Goal: Task Accomplishment & Management: Manage account settings

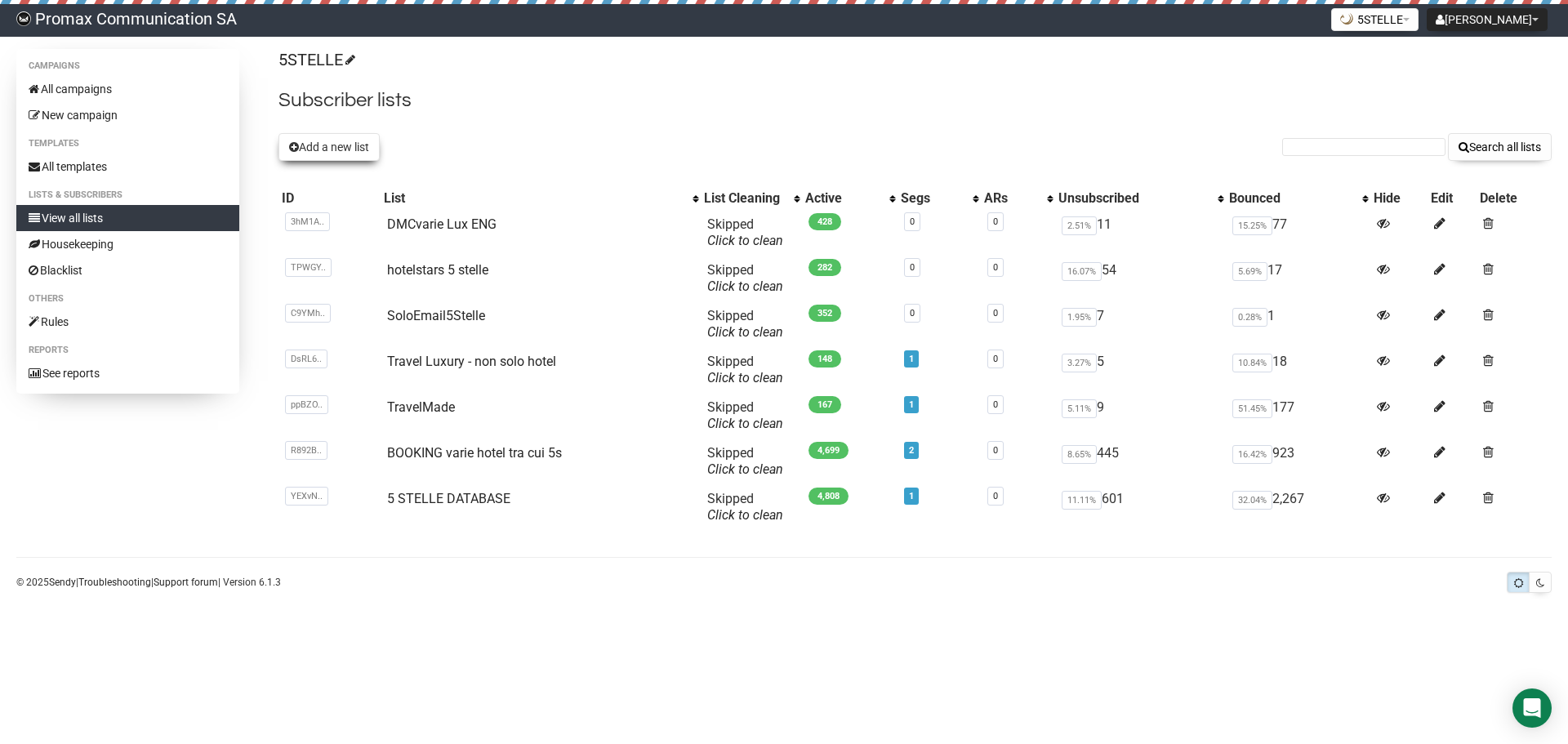
click at [302, 141] on button "Add a new list" at bounding box center [329, 146] width 101 height 28
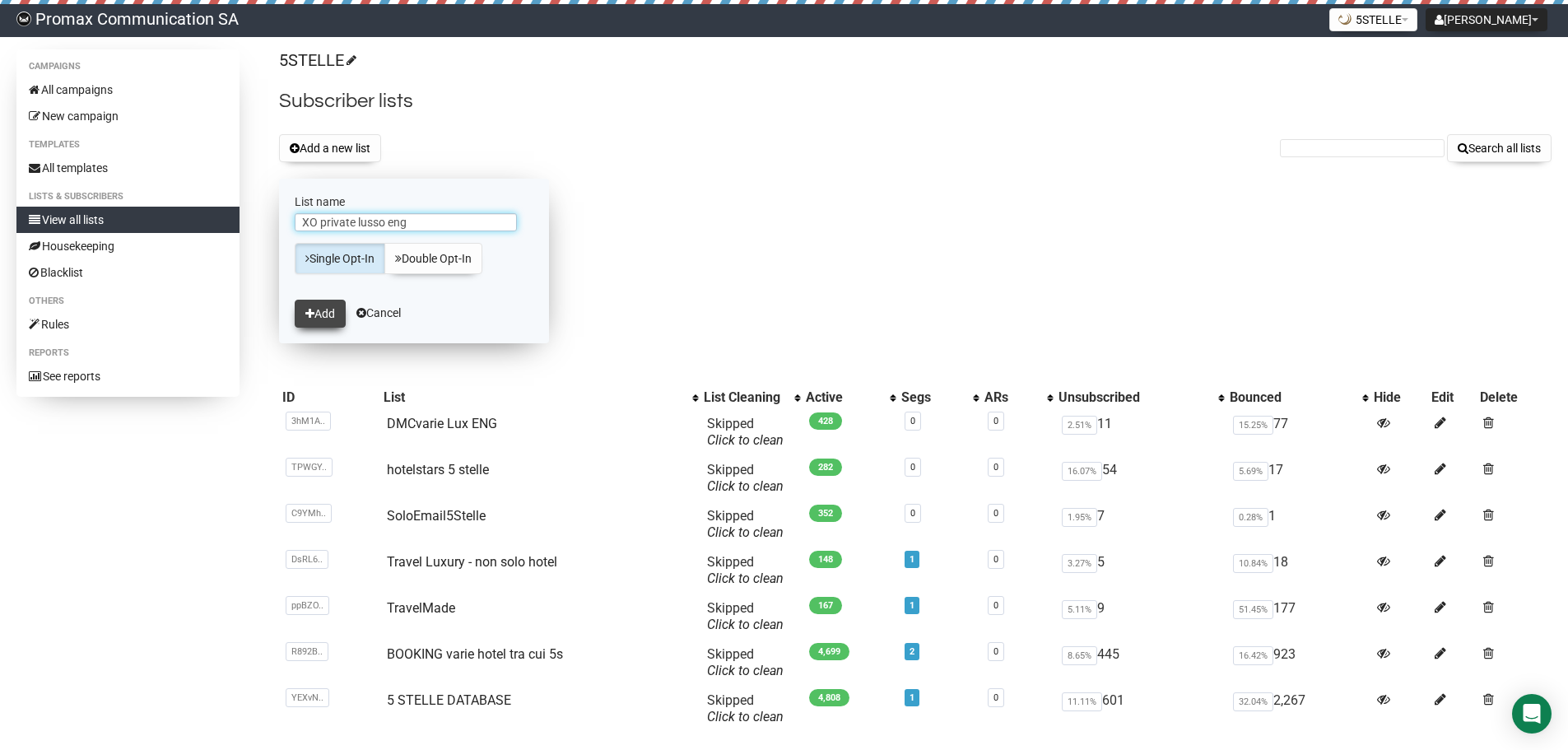
type input "XO private lusso eng"
click at [309, 306] on button "Add" at bounding box center [320, 313] width 51 height 28
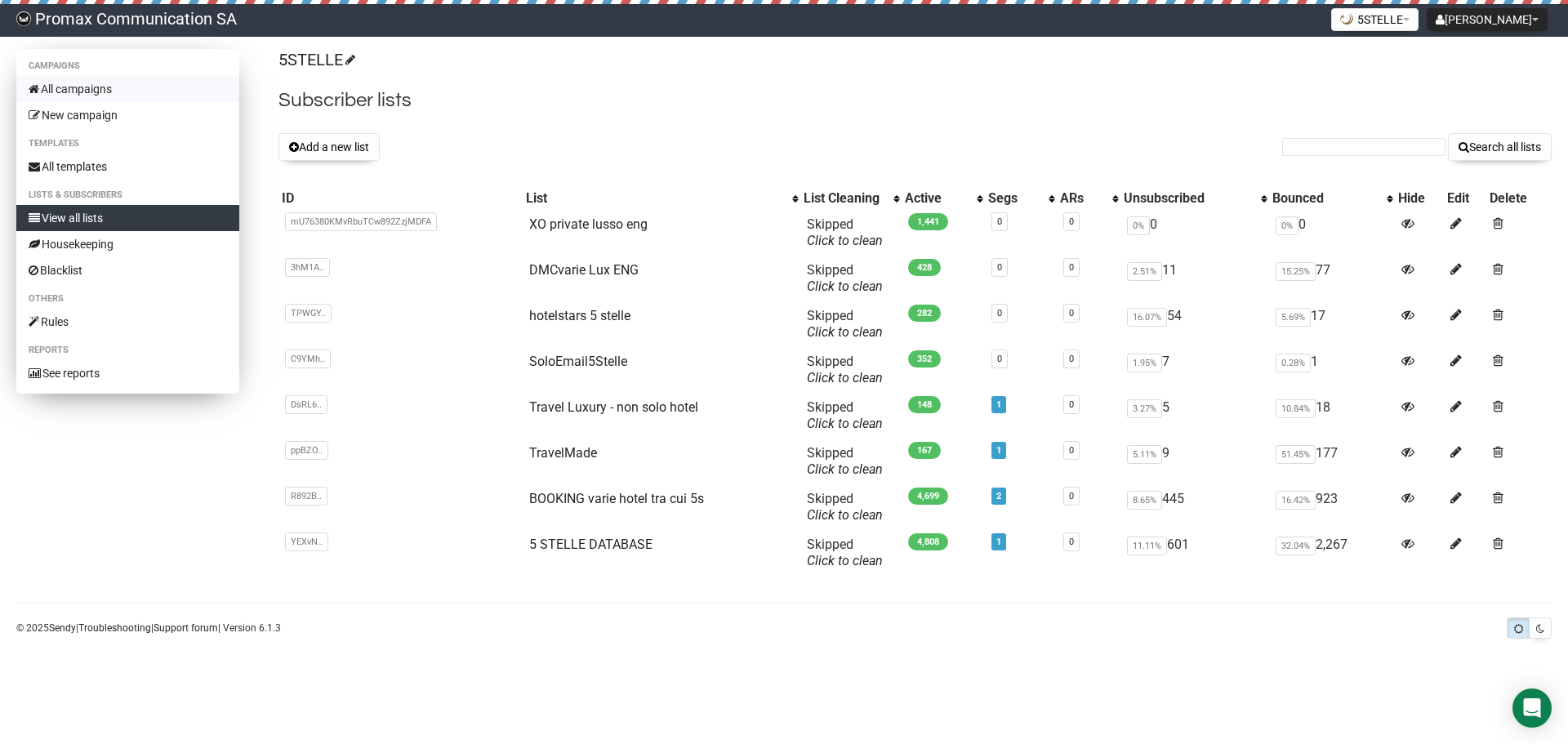
click at [104, 93] on link "All campaigns" at bounding box center [127, 89] width 222 height 26
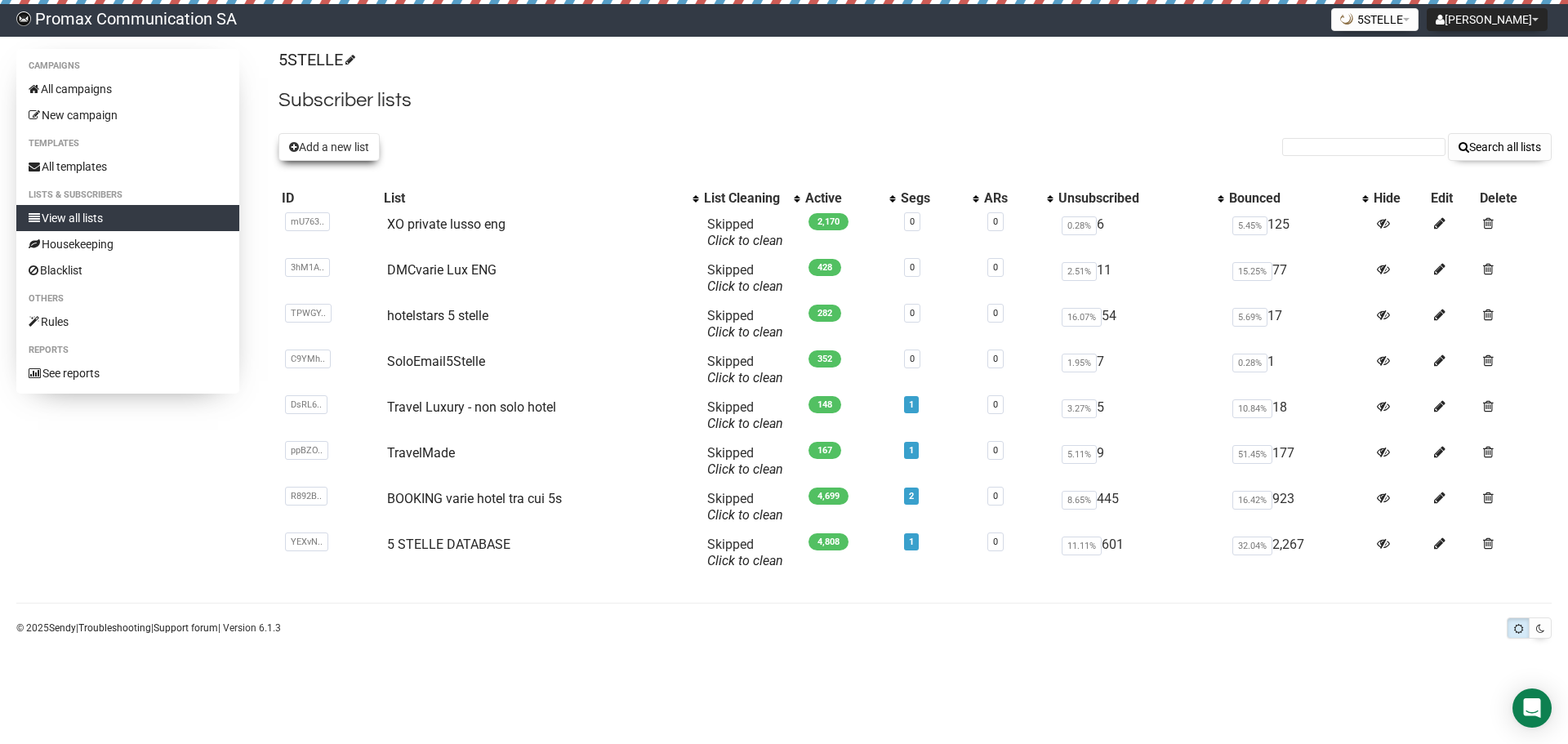
click at [312, 144] on button "Add a new list" at bounding box center [329, 146] width 101 height 28
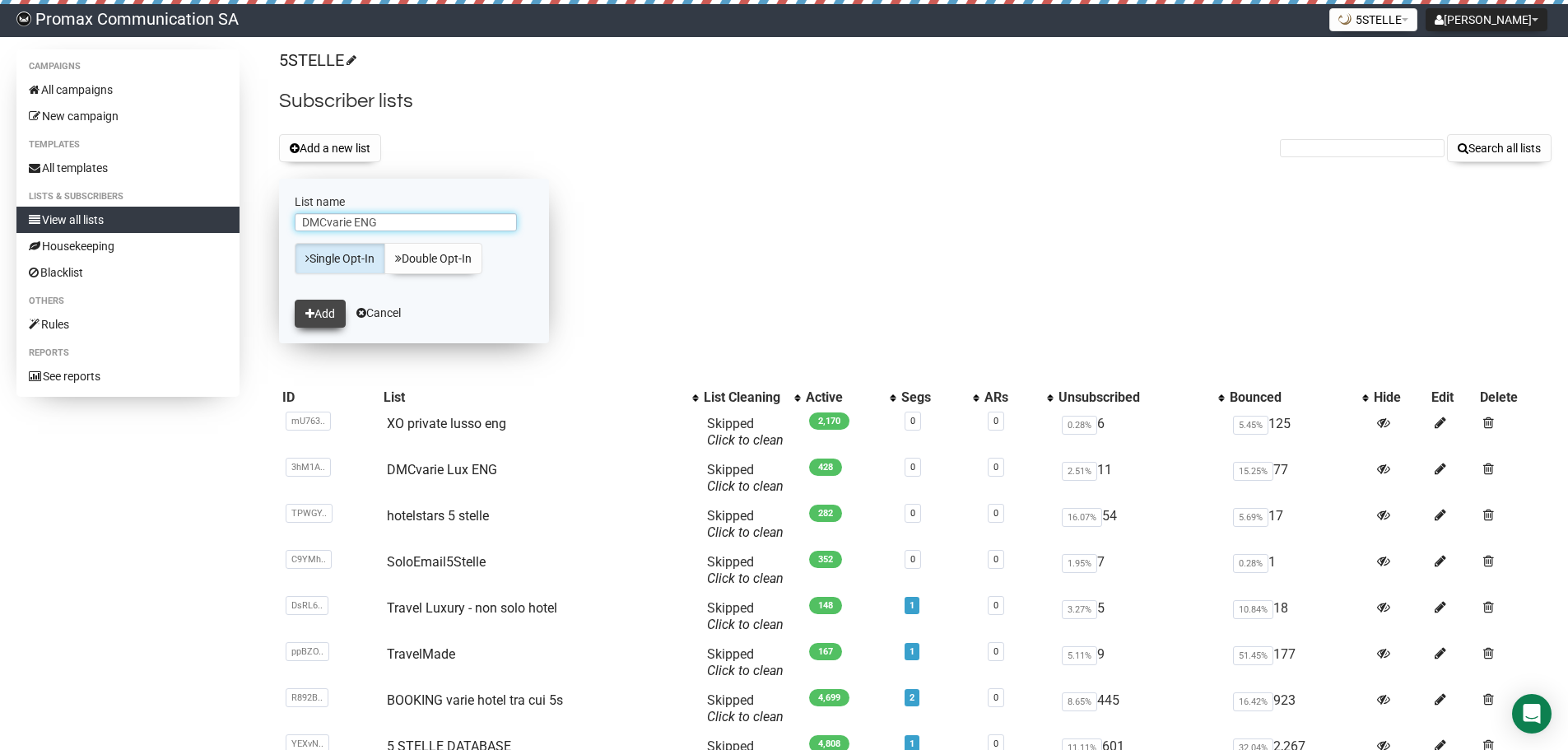
type input "DMCvarie ENG"
click at [328, 304] on button "Add" at bounding box center [320, 313] width 51 height 28
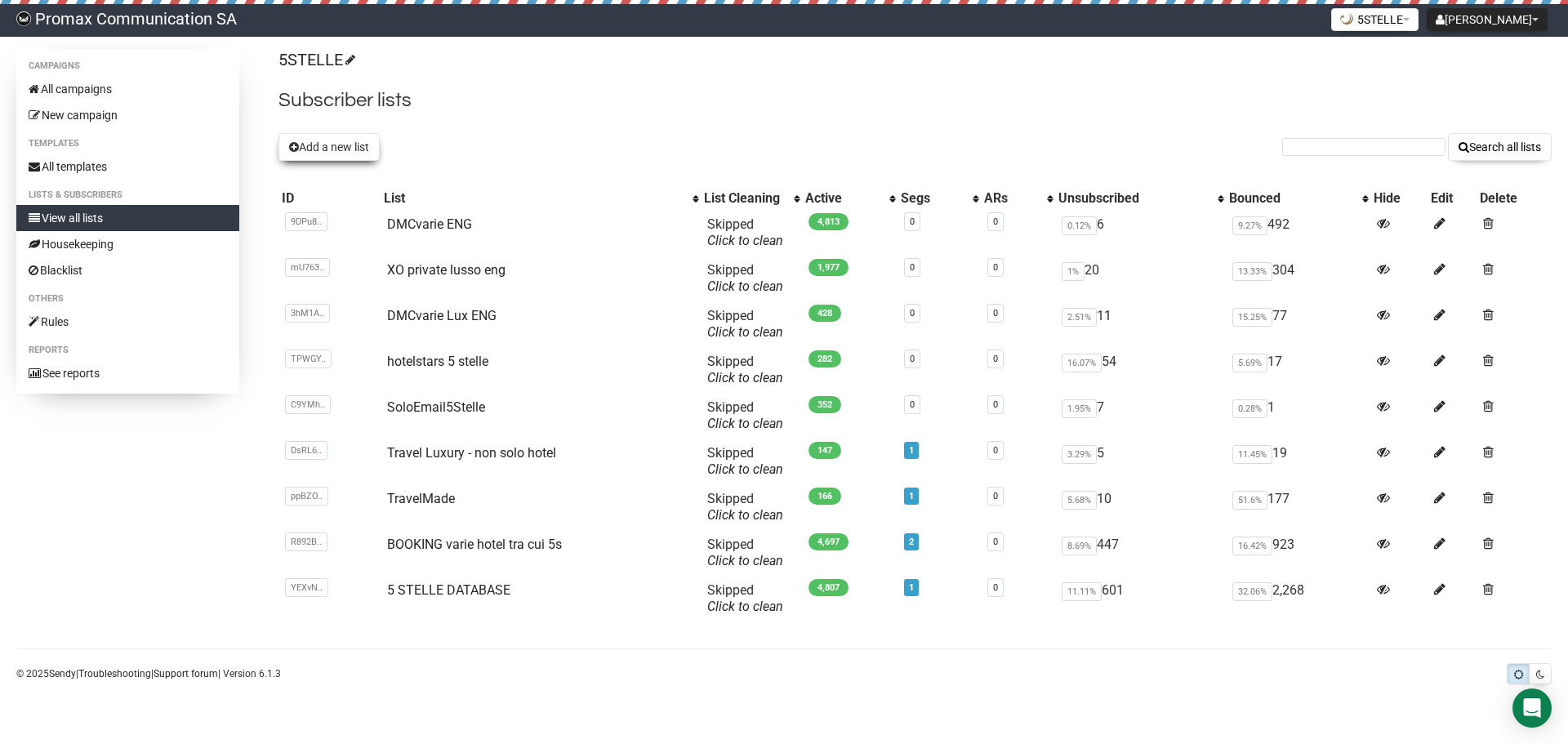
click at [363, 157] on button "Add a new list" at bounding box center [329, 146] width 101 height 28
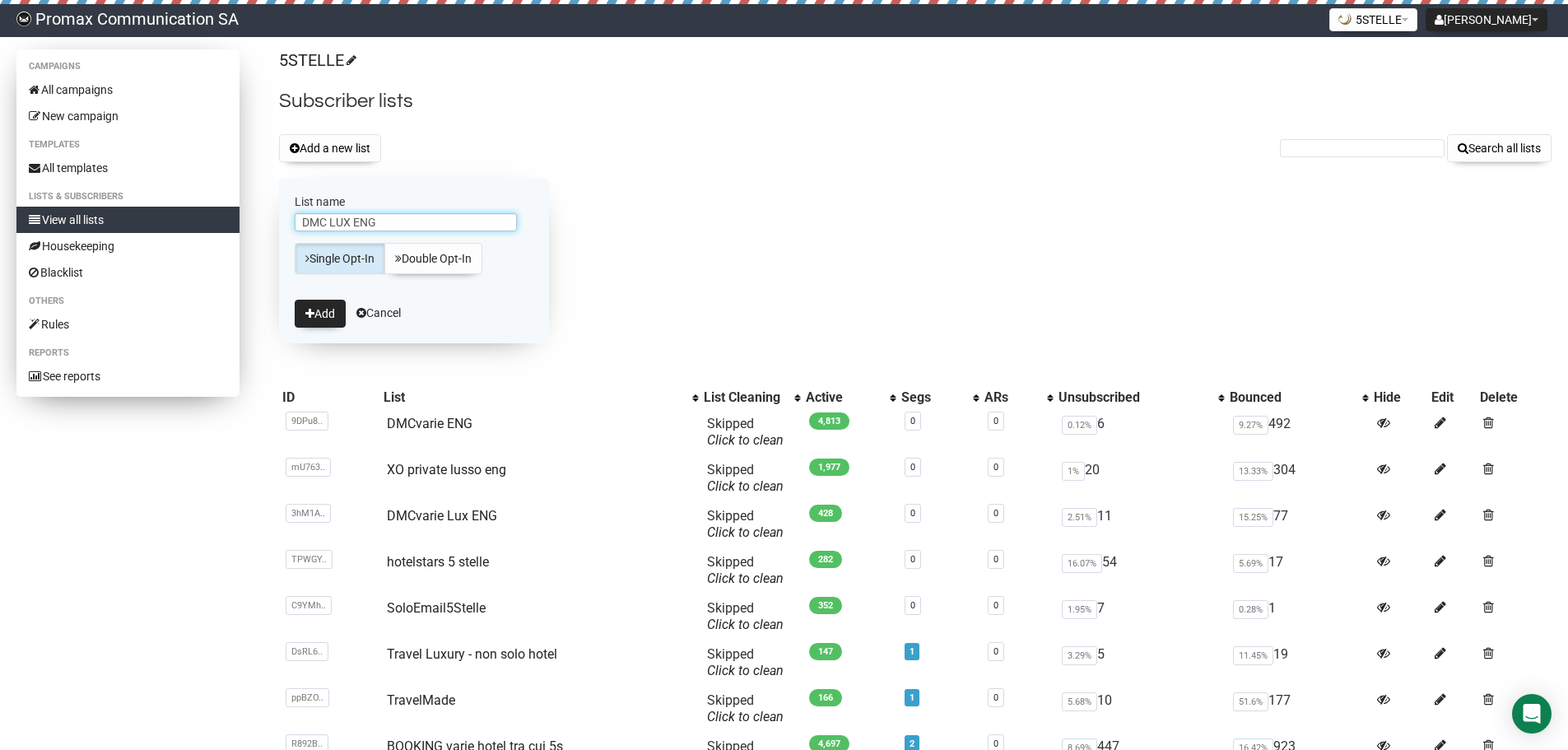
drag, startPoint x: 383, startPoint y: 216, endPoint x: 212, endPoint y: 216, distance: 171.0
click at [212, 216] on div "Campaigns All campaigns New campaign Templates All templates Lists & subscriber…" at bounding box center [784, 442] width 1535 height 787
type input "a"
type input "Arabi vari lux ENG"
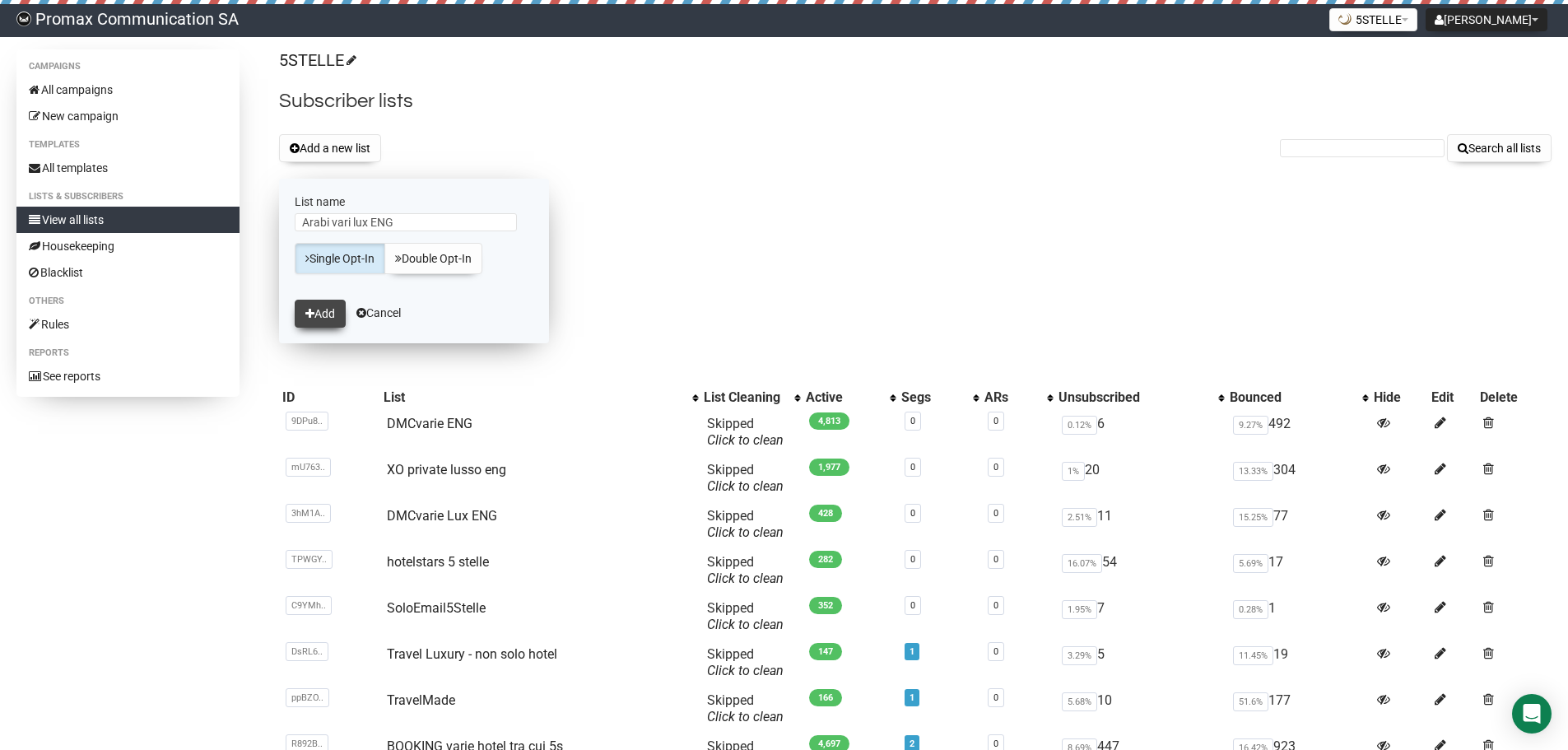
click at [334, 308] on button "Add" at bounding box center [320, 313] width 51 height 28
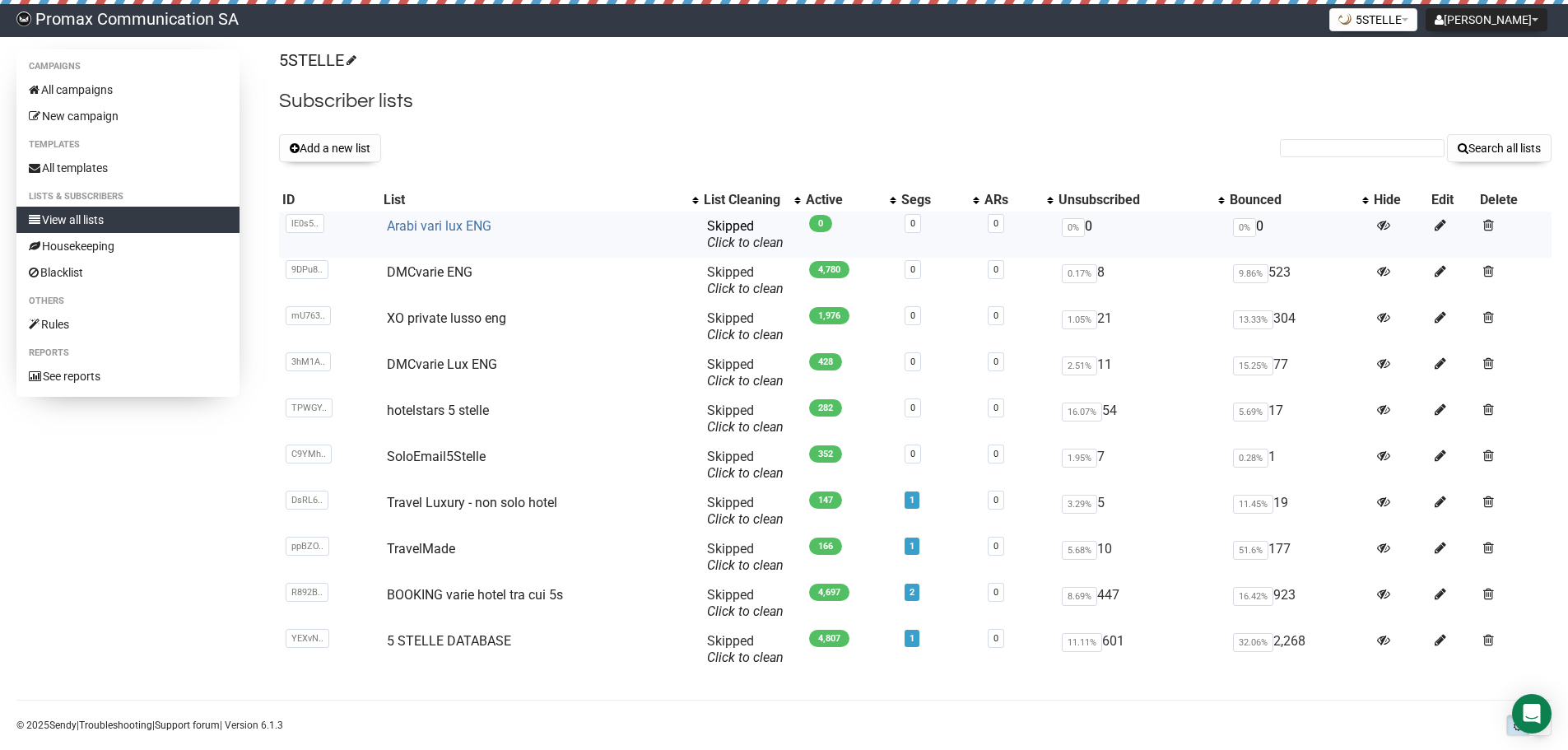
click at [450, 224] on link "Arabi vari lux ENG" at bounding box center [439, 226] width 105 height 15
click at [426, 214] on td "Arabi vari lux ENG" at bounding box center [540, 235] width 320 height 46
click at [426, 220] on link "Arabi vari lux ENG" at bounding box center [439, 226] width 105 height 15
click at [346, 142] on button "Add a new list" at bounding box center [330, 147] width 102 height 28
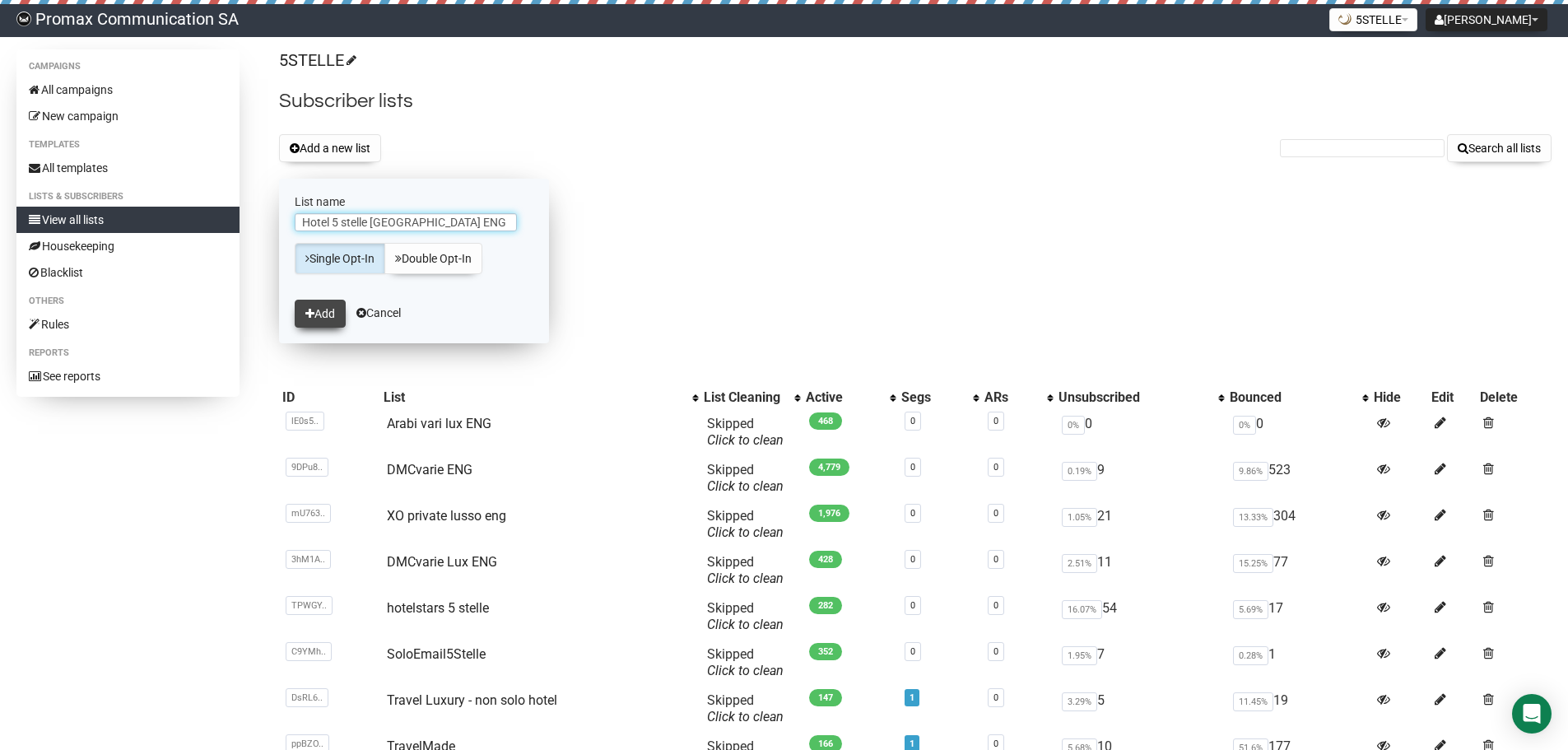
type input "Hotel 5 stelle [GEOGRAPHIC_DATA] ENG"
click at [328, 314] on button "Add" at bounding box center [320, 313] width 51 height 28
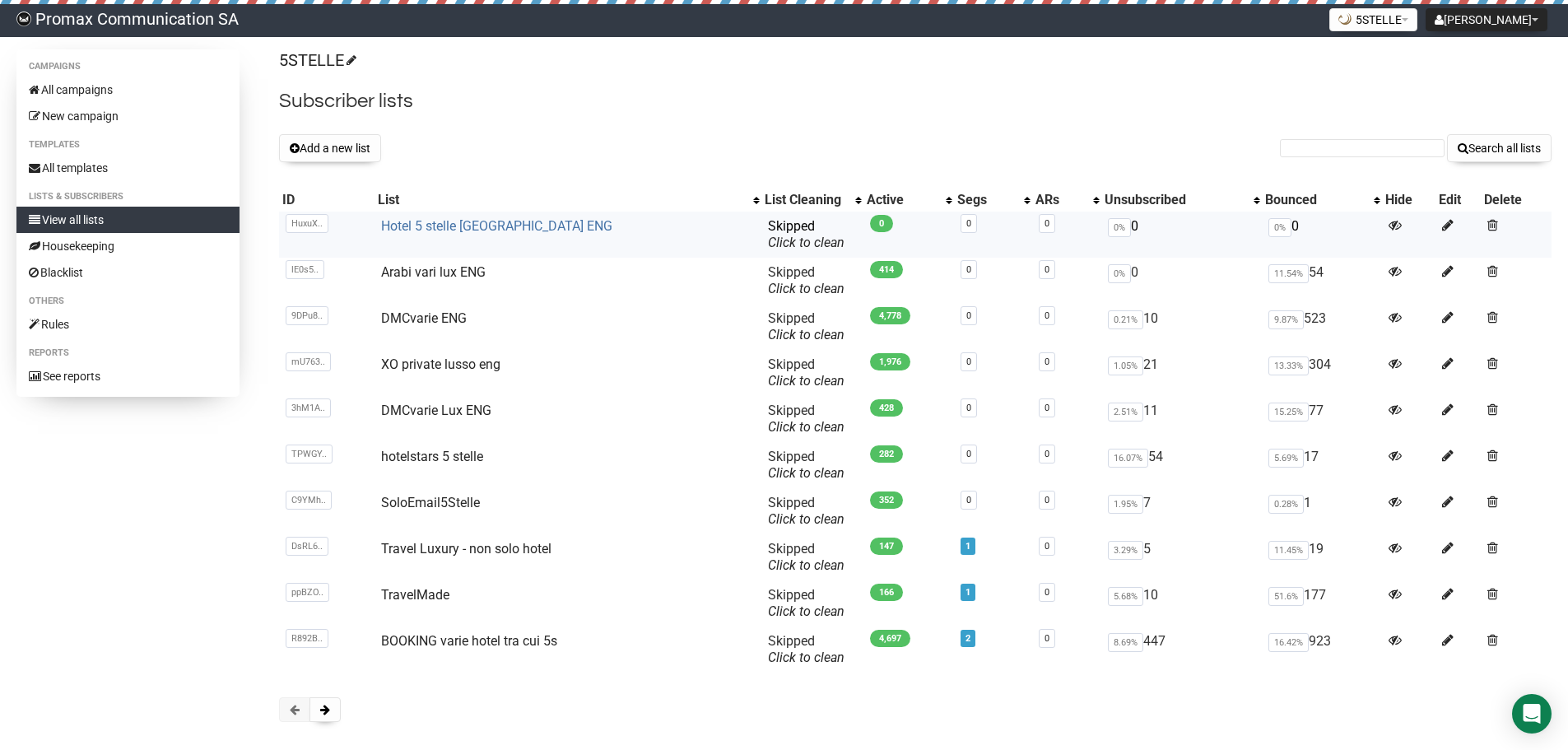
click at [489, 223] on link "Hotel 5 stelle [GEOGRAPHIC_DATA] ENG" at bounding box center [497, 226] width 231 height 15
click at [343, 153] on button "Add a new list" at bounding box center [330, 147] width 102 height 28
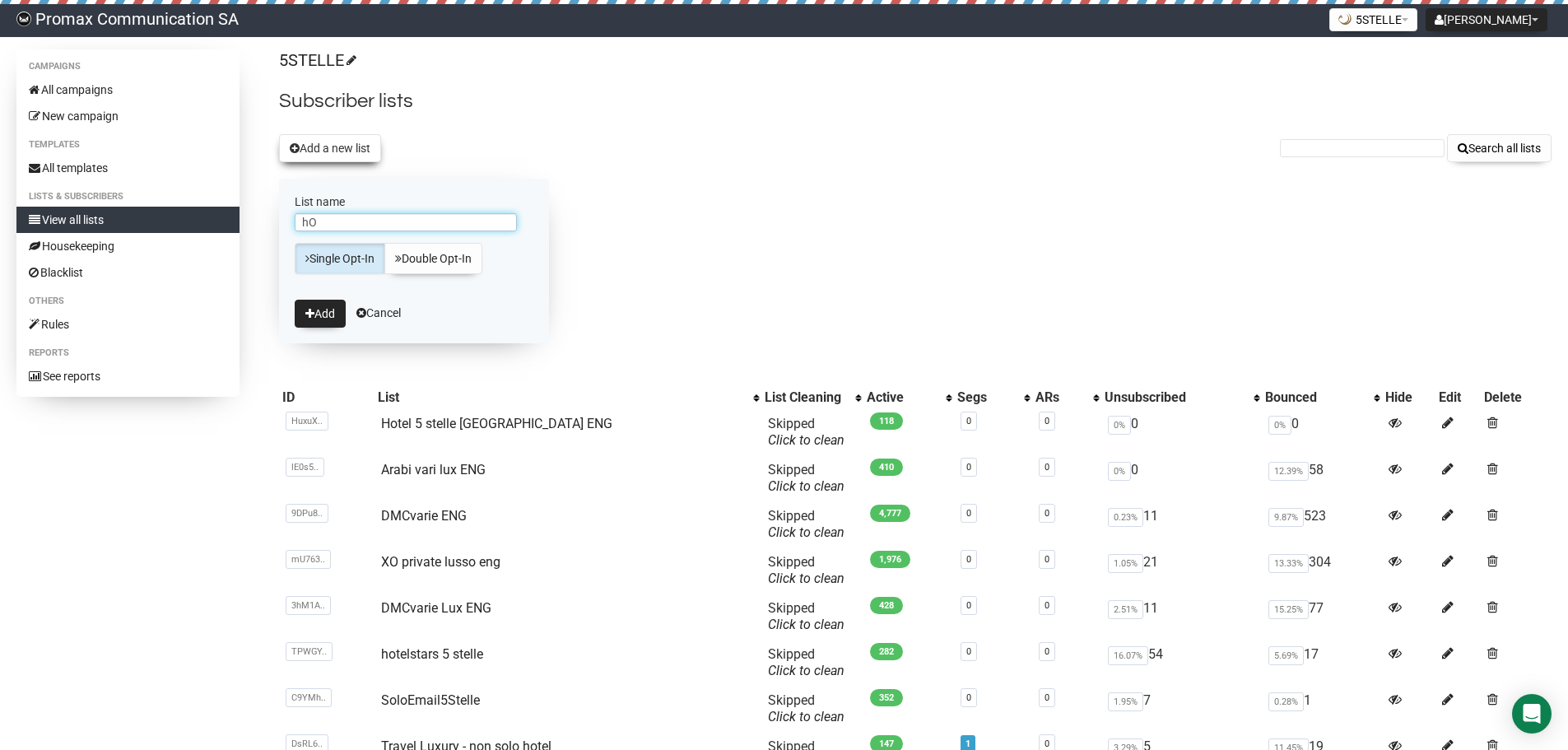
type input "h"
type input "Hotel vario [GEOGRAPHIC_DATA] ENG"
click at [316, 306] on button "Add" at bounding box center [320, 313] width 51 height 28
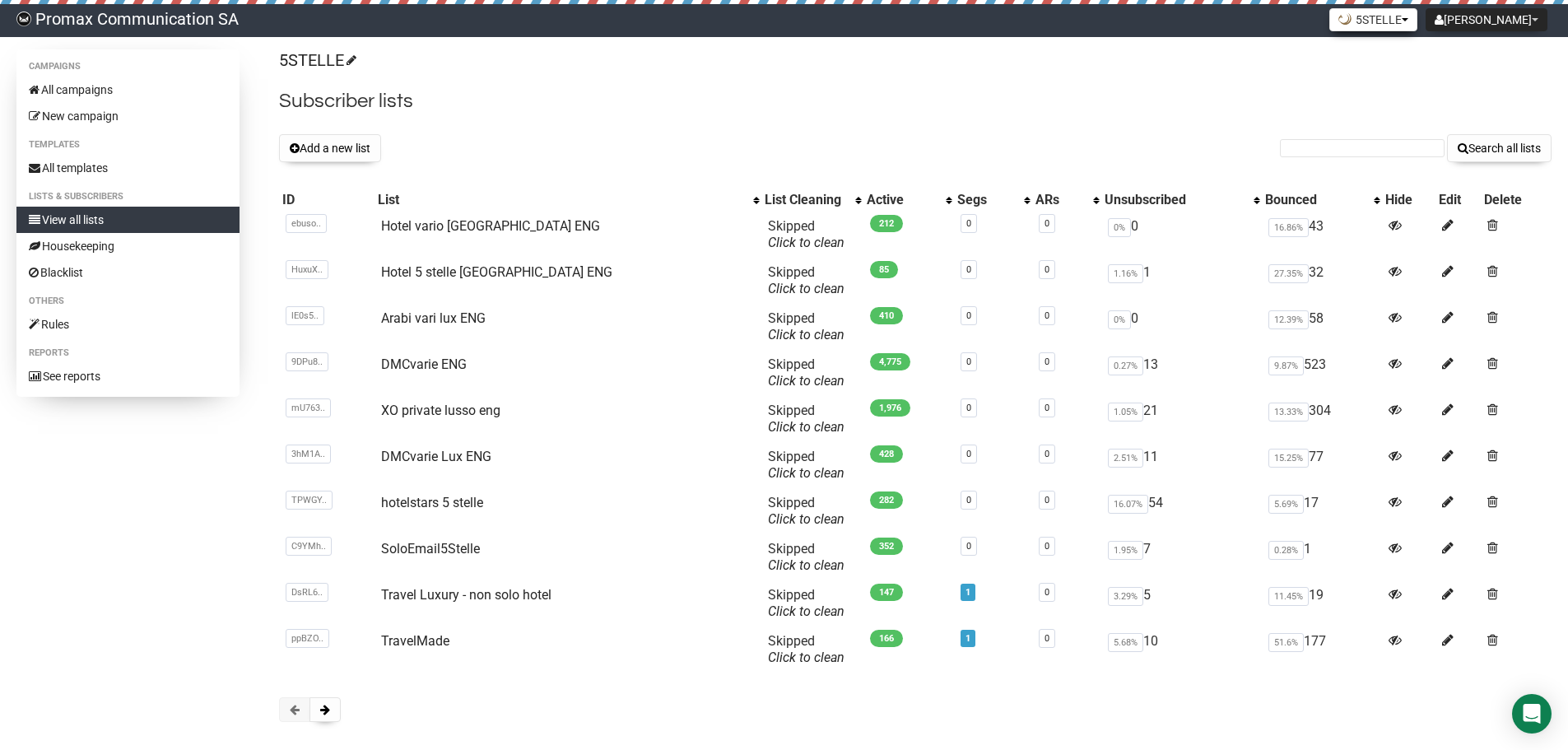
click at [1413, 23] on button "5STELLE" at bounding box center [1373, 20] width 88 height 23
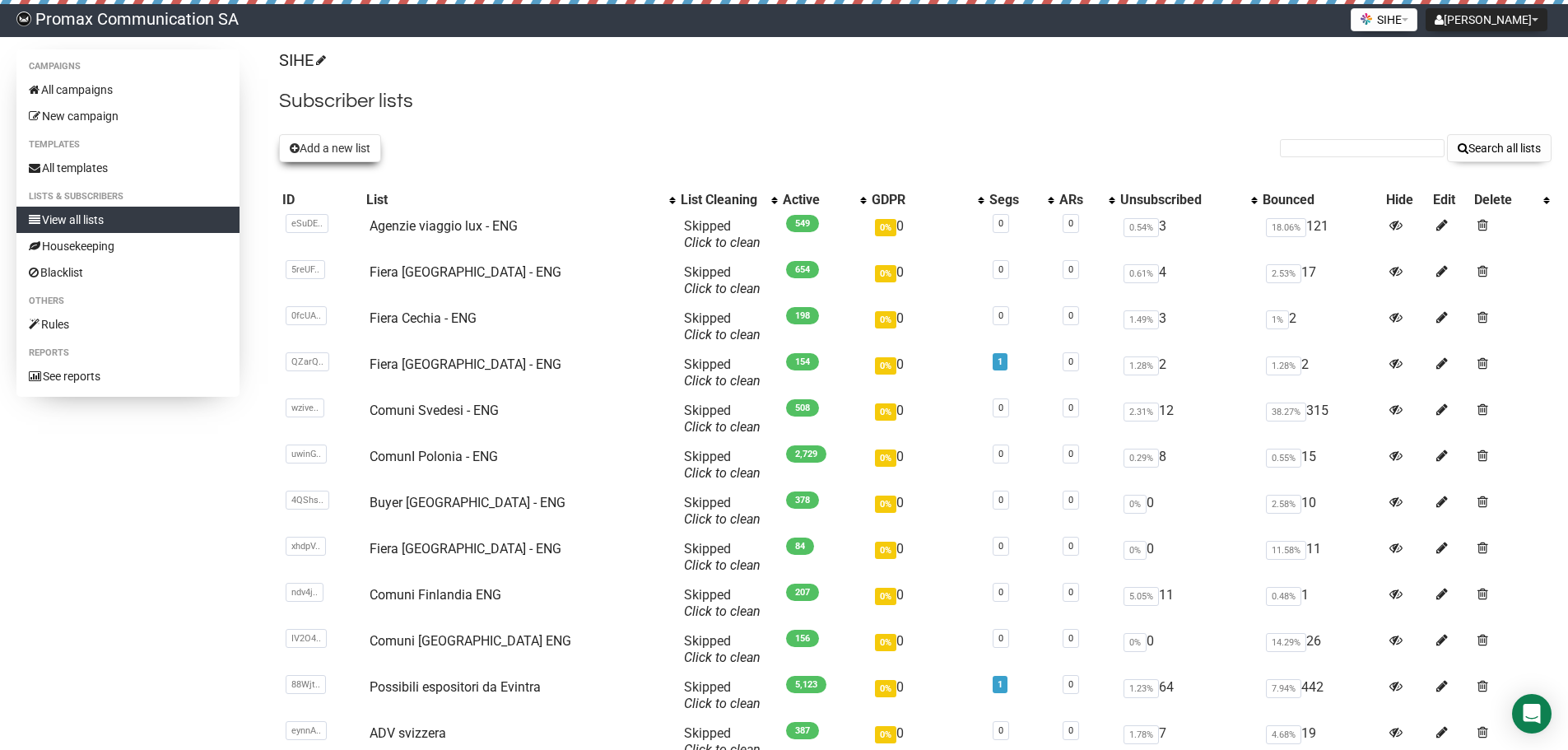
click at [338, 151] on button "Add a new list" at bounding box center [330, 147] width 102 height 28
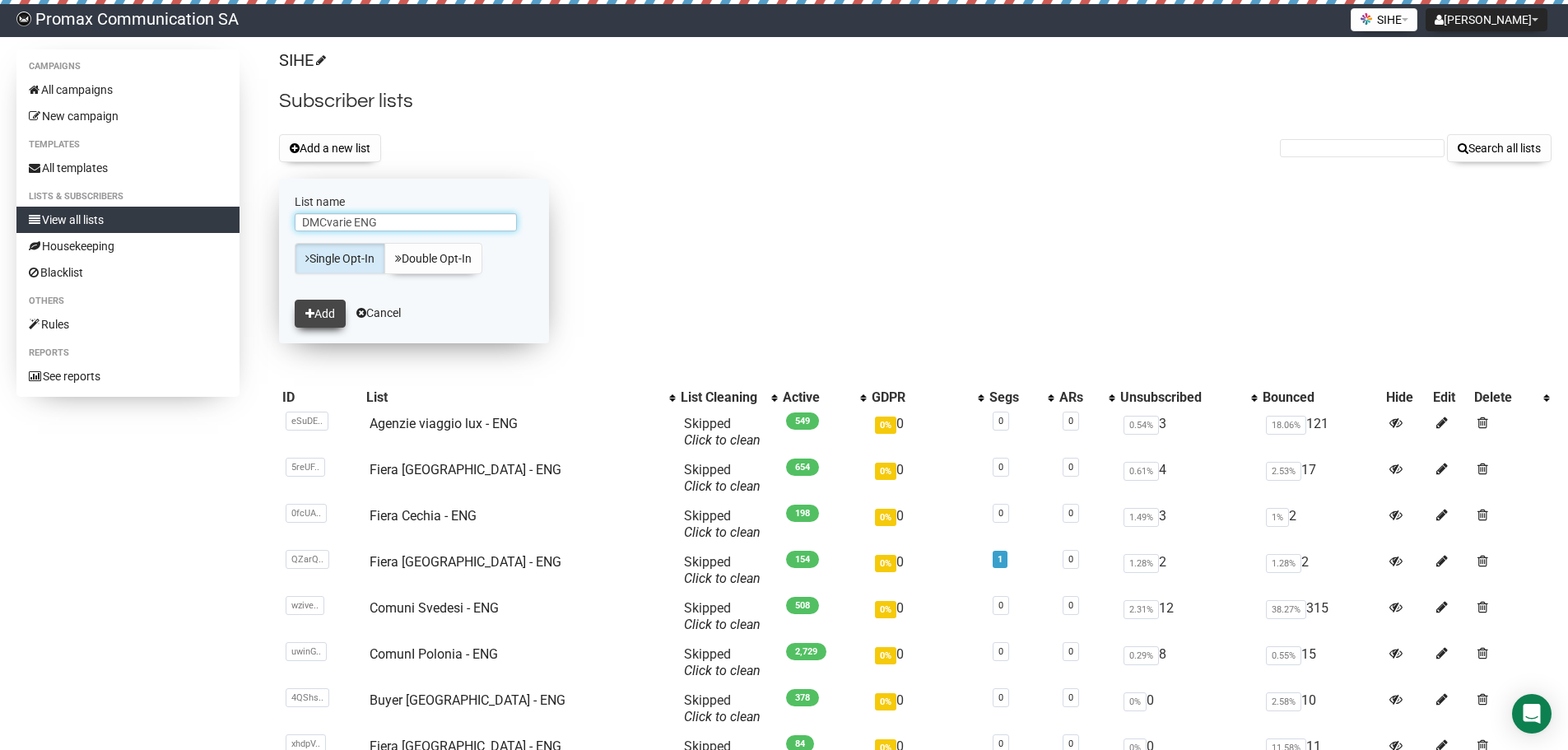
type input "DMCvarie ENG"
click at [328, 306] on button "Add" at bounding box center [320, 313] width 51 height 28
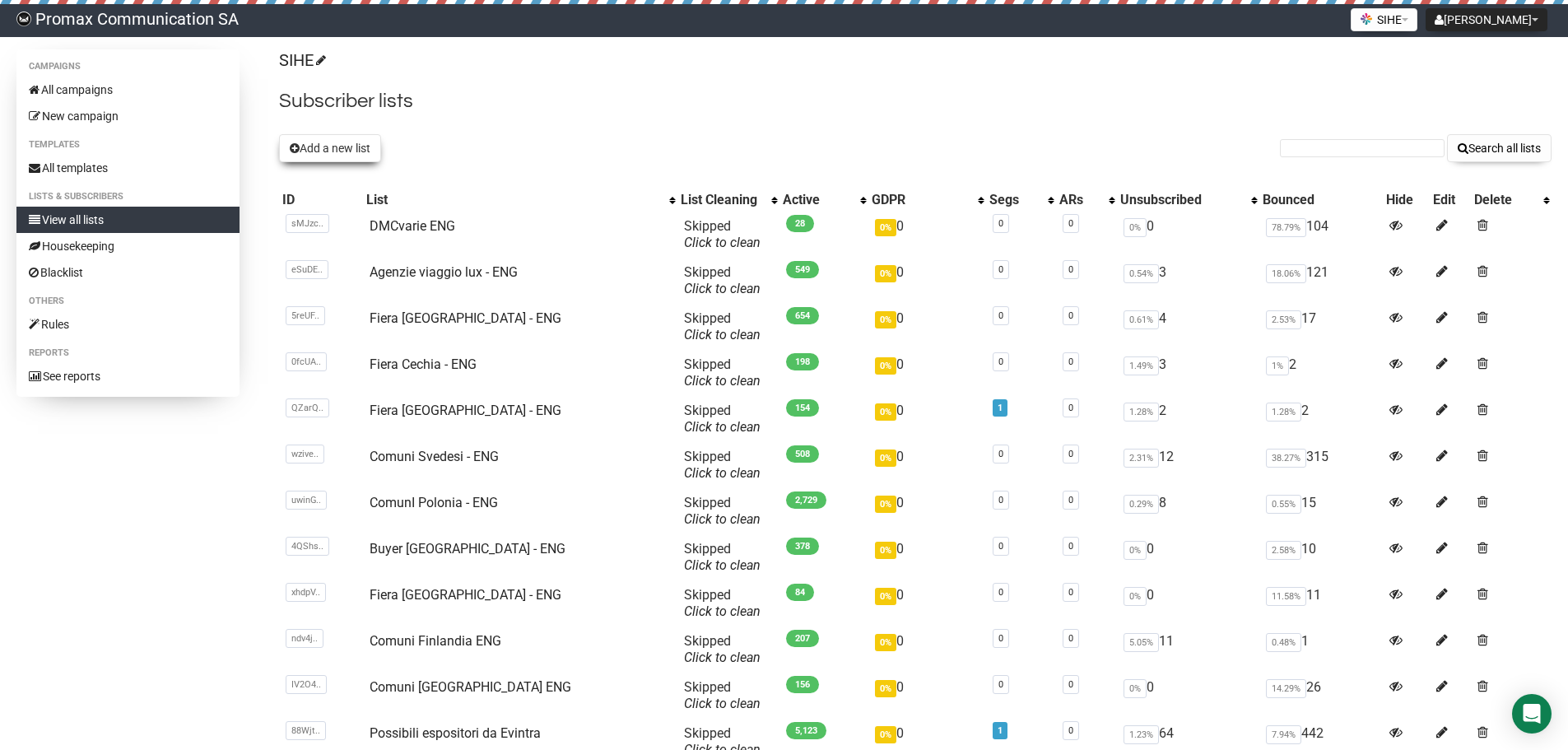
click at [357, 150] on button "Add a new list" at bounding box center [330, 147] width 102 height 28
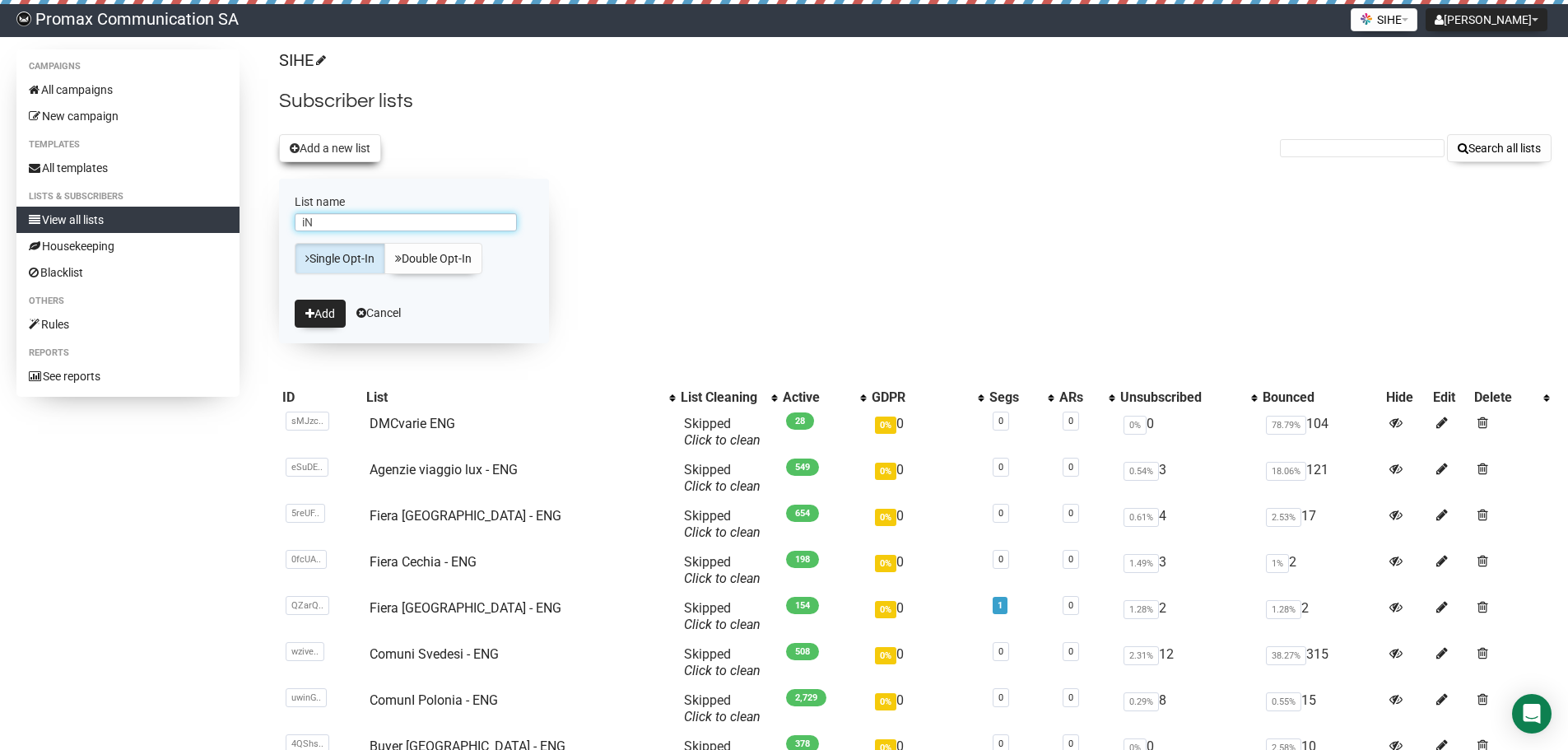
type input "i"
type input "Inside travel ENG"
click at [295, 299] on button "Add" at bounding box center [320, 313] width 51 height 28
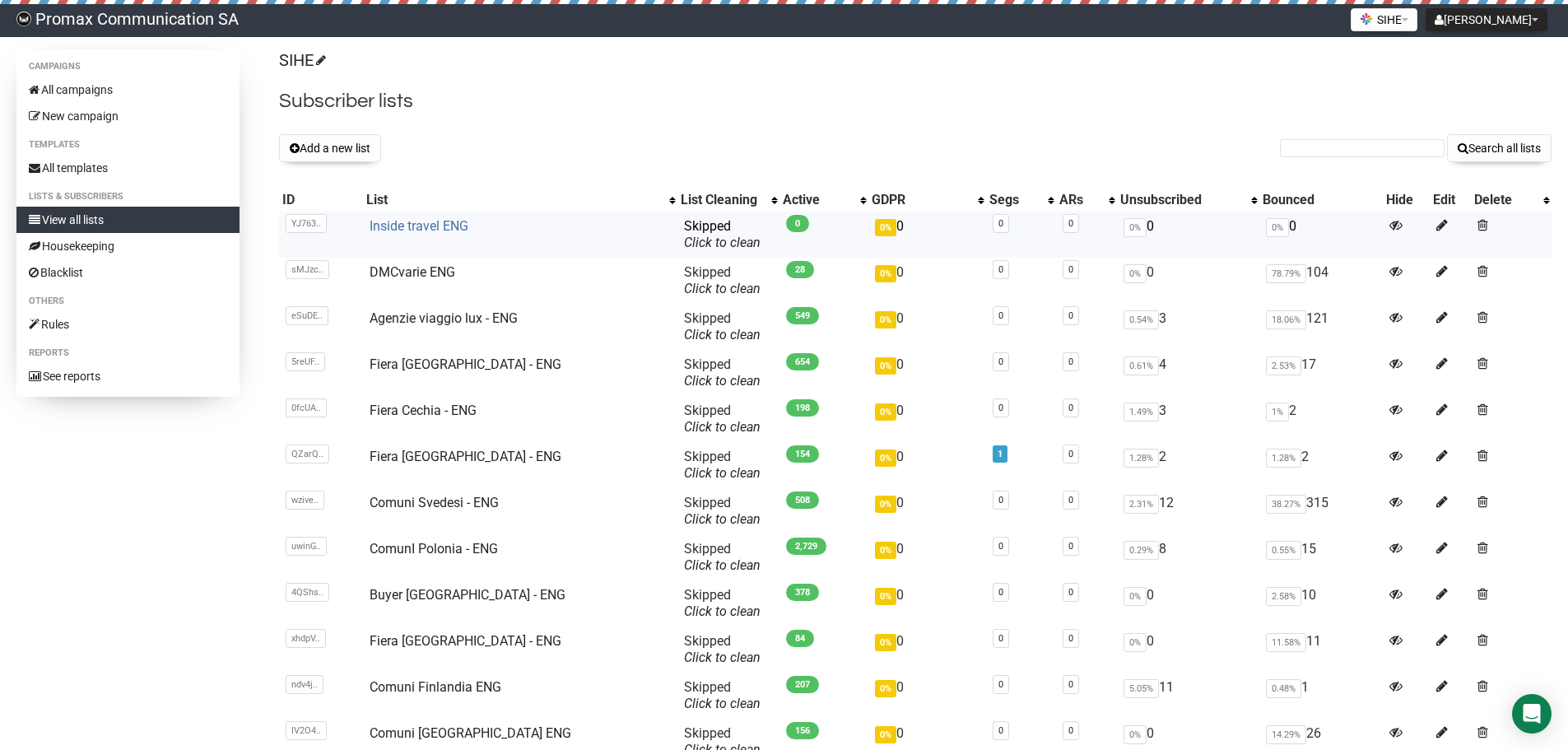
click at [412, 224] on link "Inside travel ENG" at bounding box center [419, 226] width 99 height 15
click at [432, 224] on link "Inside travel ENG" at bounding box center [419, 226] width 99 height 15
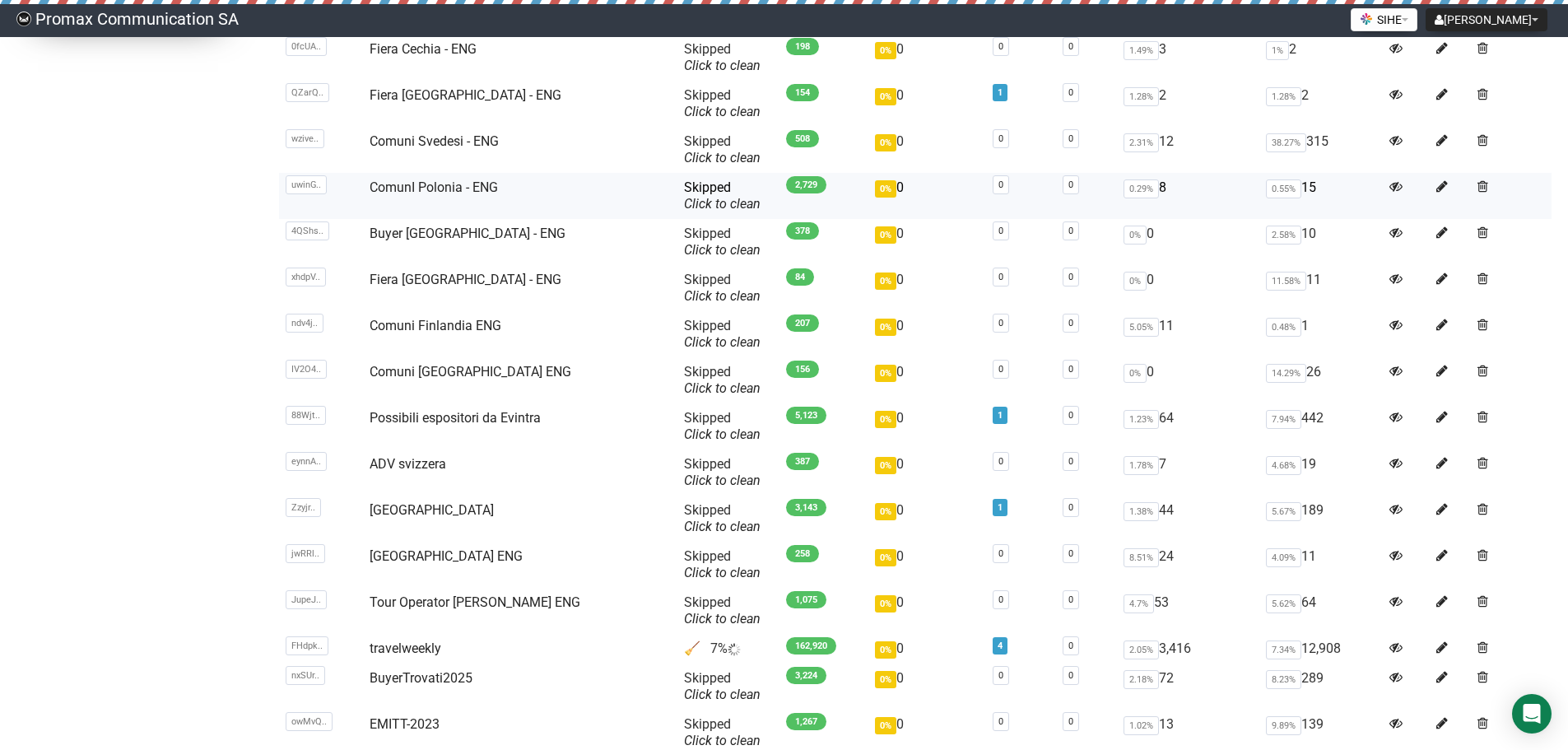
drag, startPoint x: 574, startPoint y: 284, endPoint x: 574, endPoint y: 305, distance: 21.0
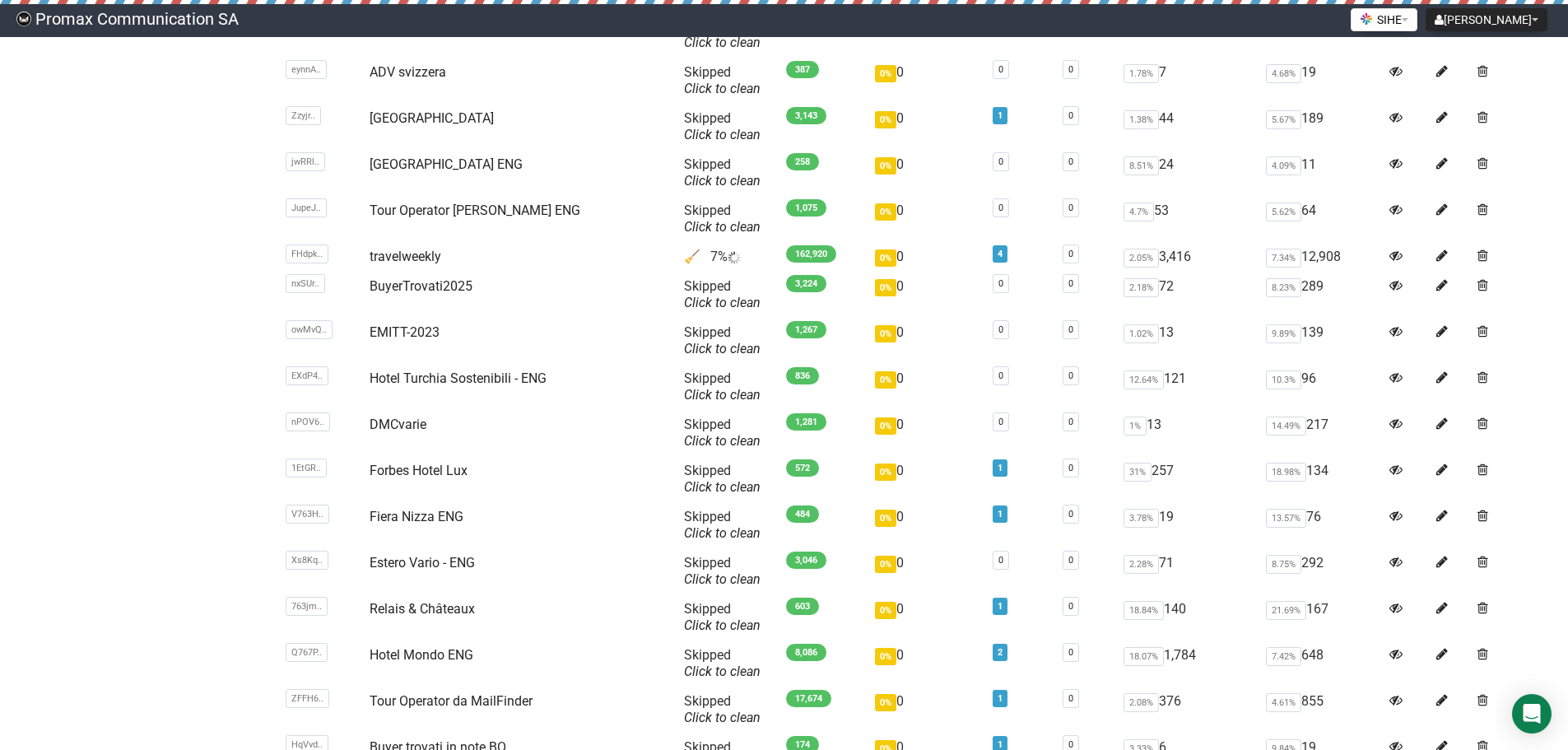
drag, startPoint x: 64, startPoint y: 352, endPoint x: 62, endPoint y: 428, distance: 76.0
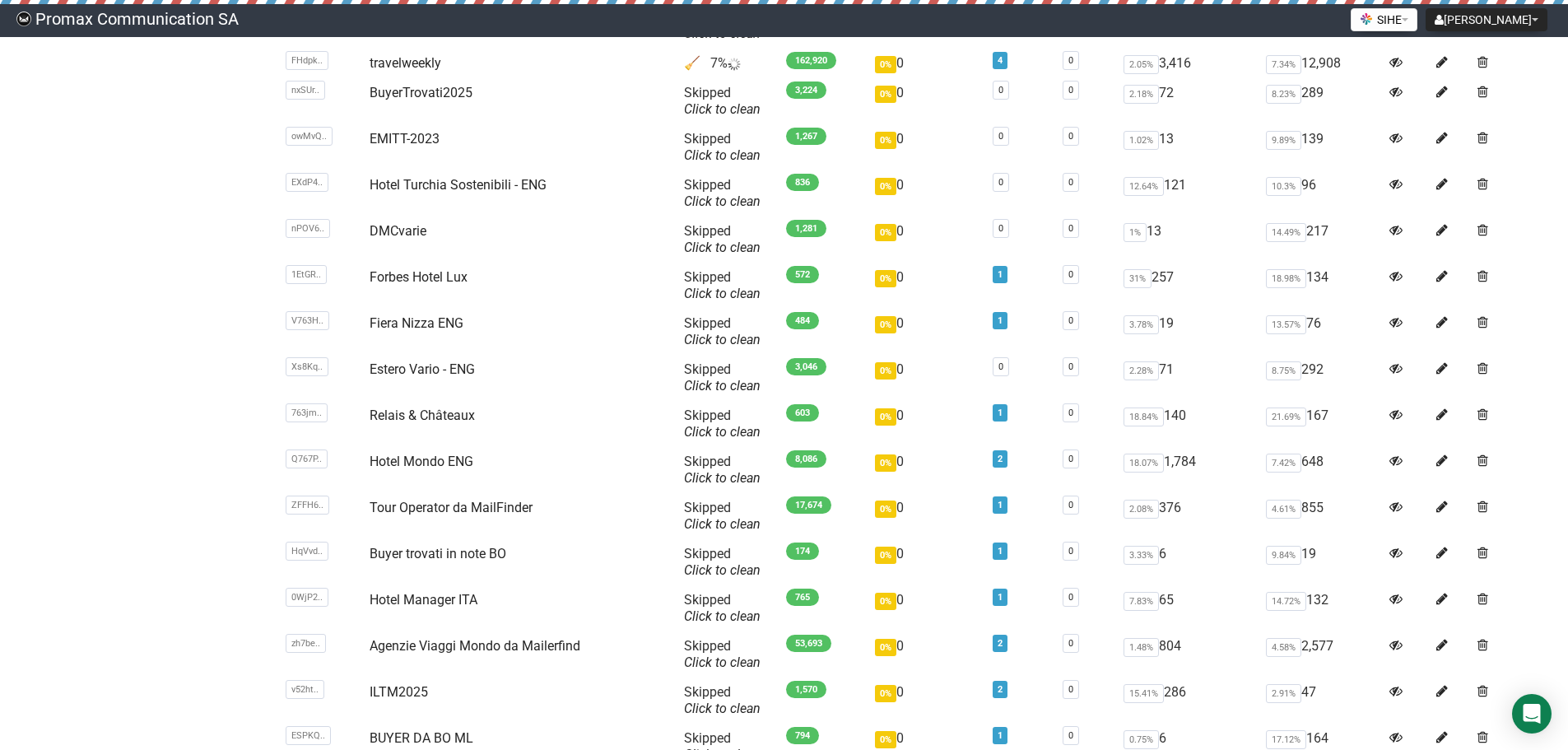
drag, startPoint x: 63, startPoint y: 372, endPoint x: 64, endPoint y: 463, distance: 91.0
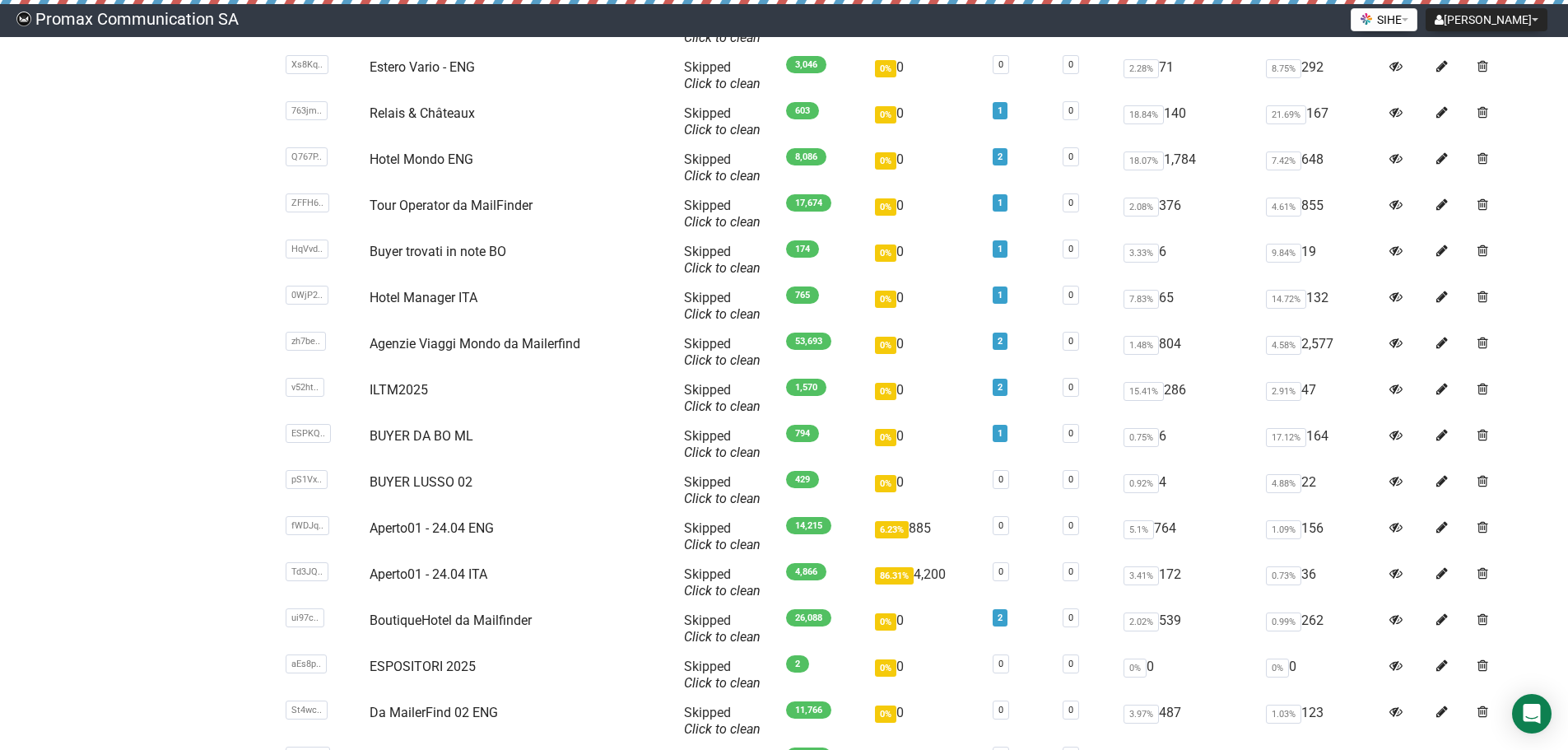
drag, startPoint x: 74, startPoint y: 324, endPoint x: 79, endPoint y: 434, distance: 110.1
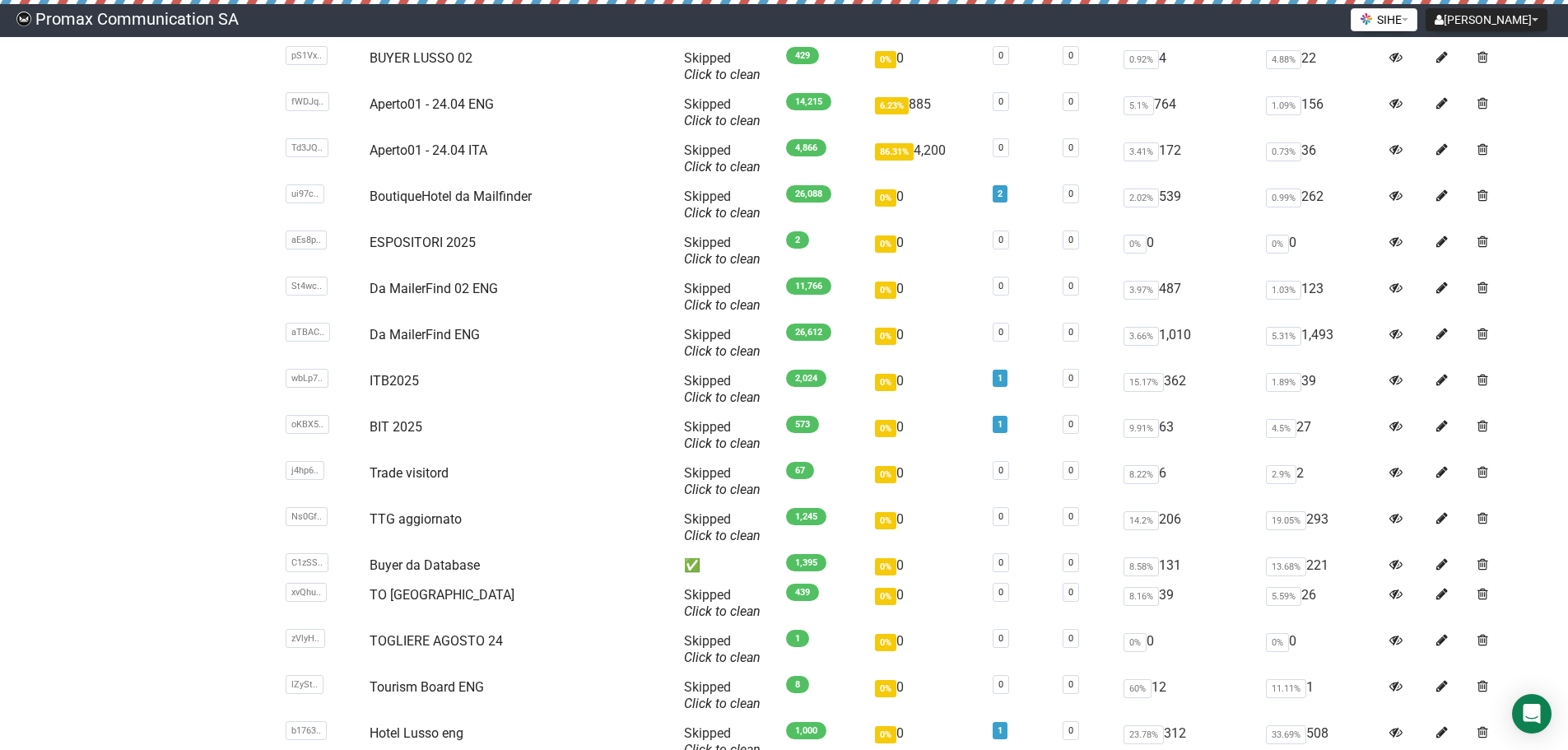
drag, startPoint x: 82, startPoint y: 348, endPoint x: 66, endPoint y: 459, distance: 112.1
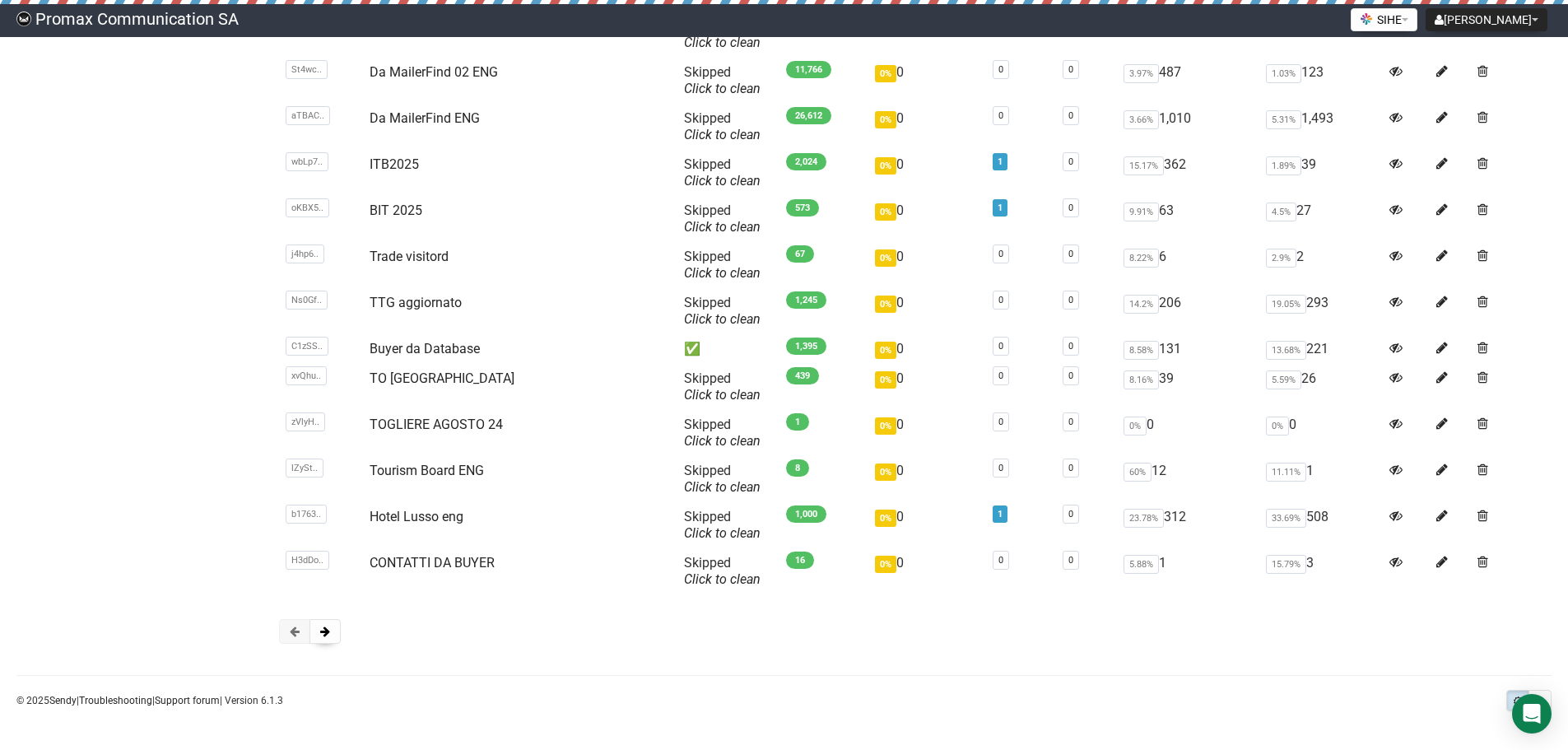
drag, startPoint x: 77, startPoint y: 414, endPoint x: 77, endPoint y: 427, distance: 13.0
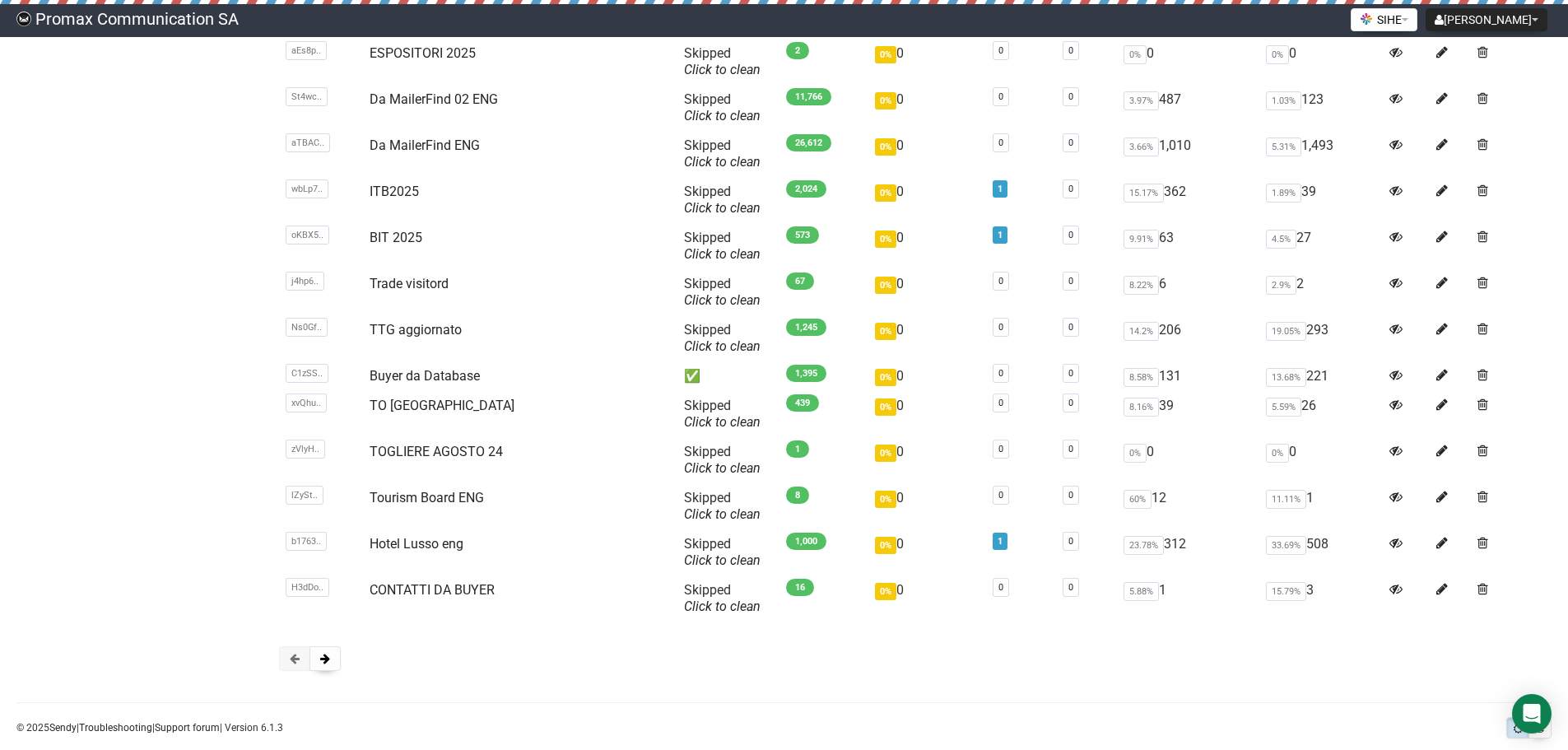
scroll to position [1834, 0]
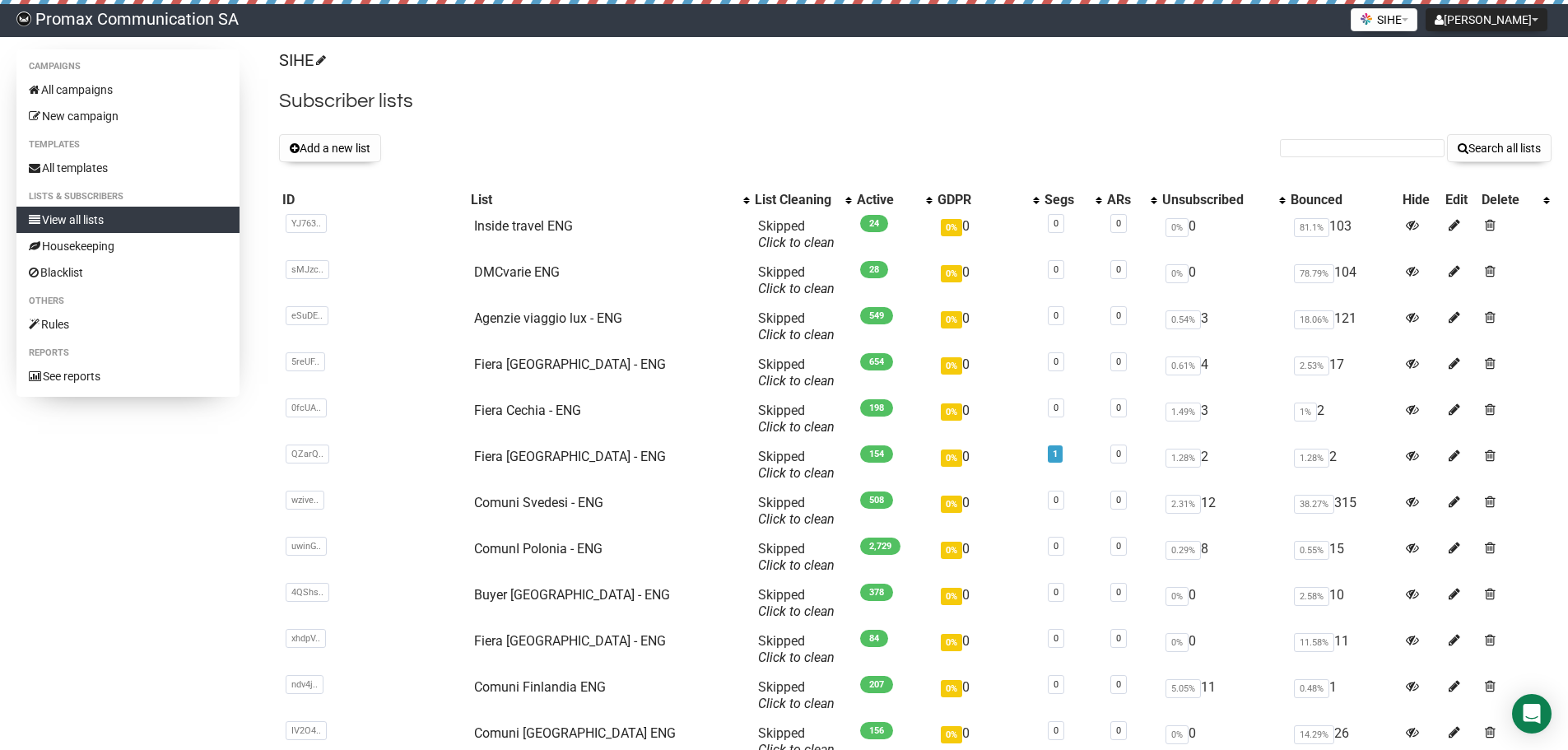
scroll to position [634, 0]
